Goal: Information Seeking & Learning: Learn about a topic

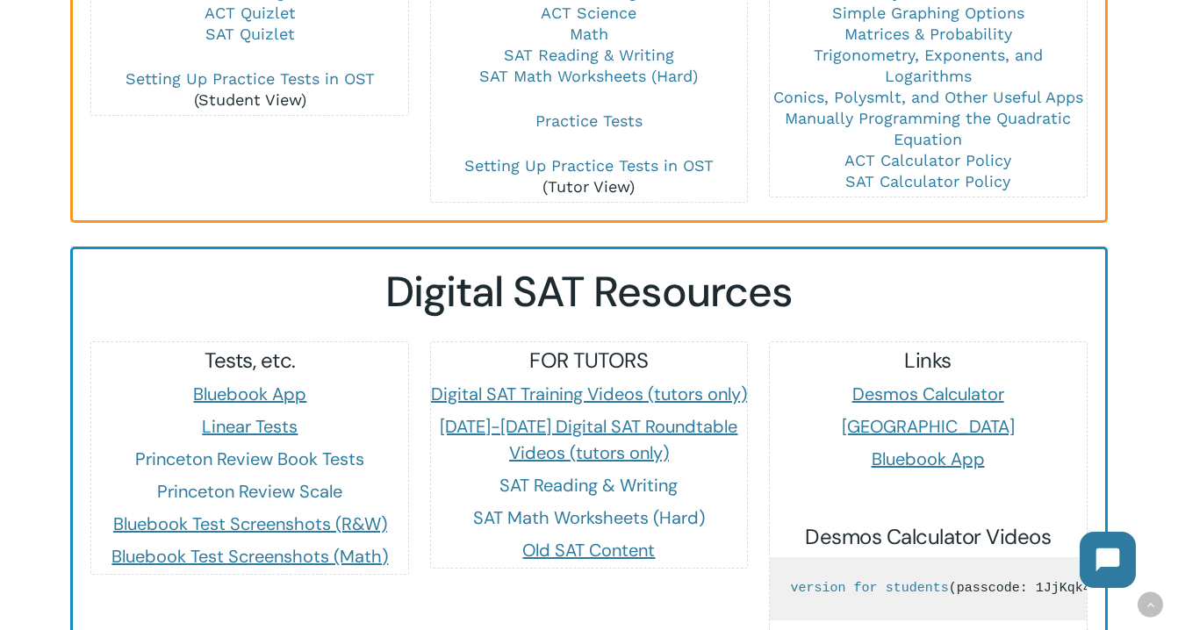
scroll to position [1328, 0]
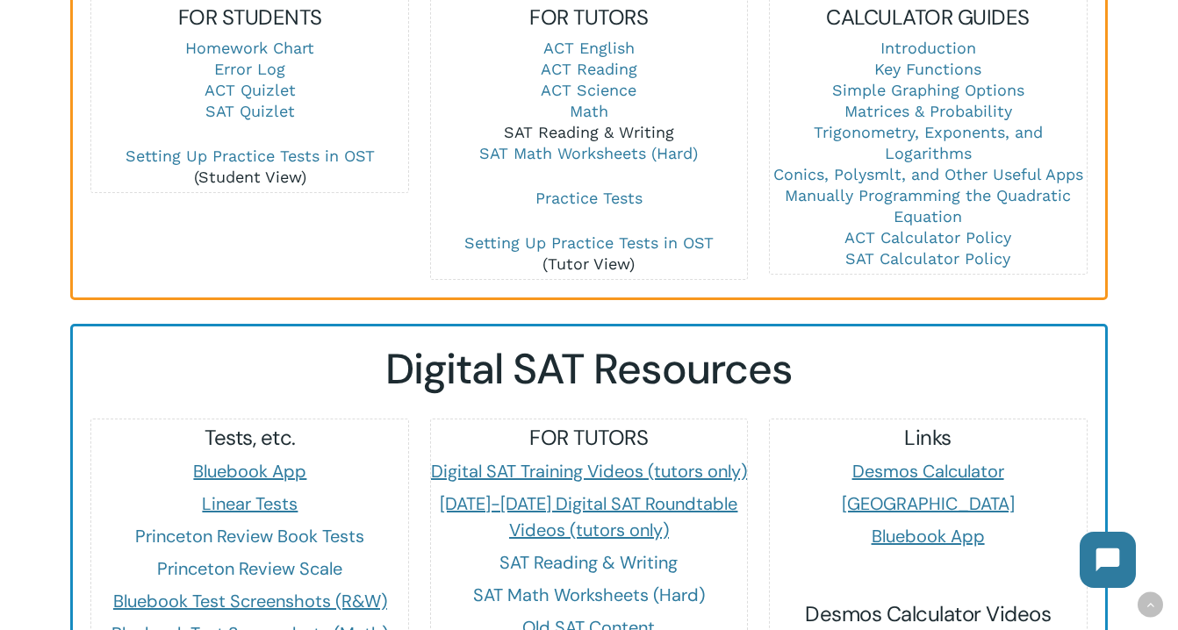
click at [557, 129] on link "SAT Reading & Writing" at bounding box center [589, 132] width 170 height 18
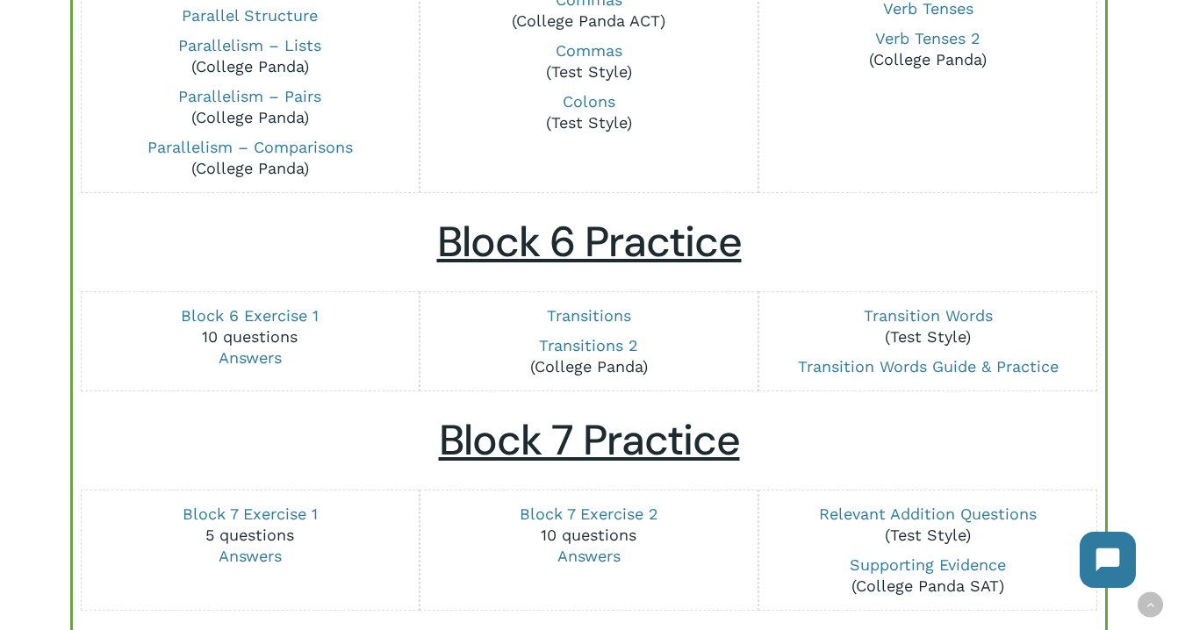
scroll to position [2013, 0]
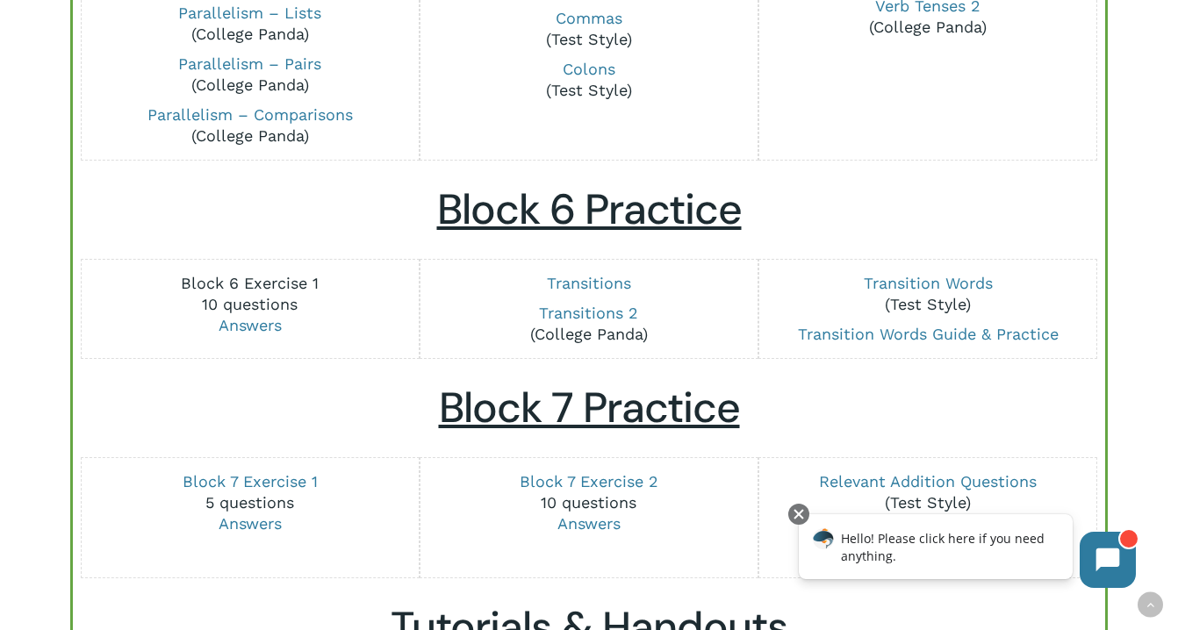
click at [260, 283] on link "Block 6 Exercise 1" at bounding box center [250, 283] width 138 height 18
